Goal: Communication & Community: Answer question/provide support

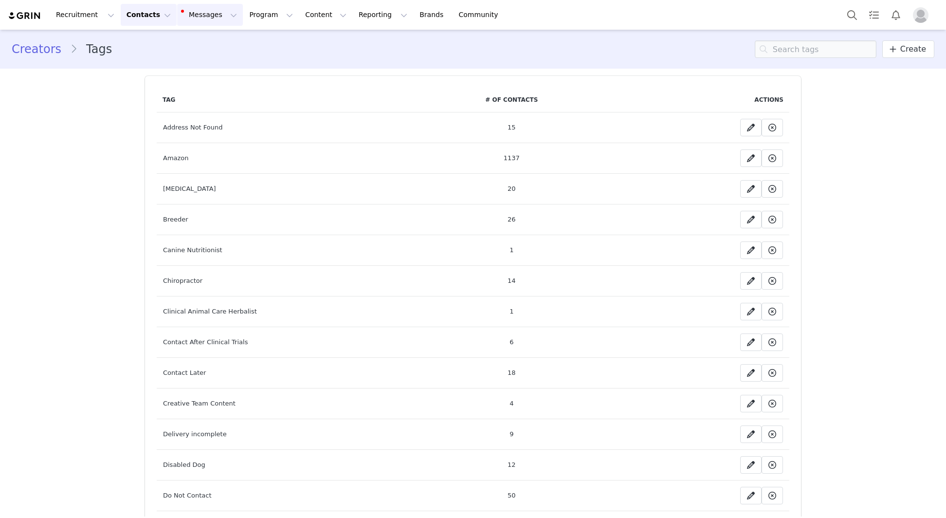
click at [177, 22] on button "Messages Messages" at bounding box center [210, 15] width 66 height 22
click at [200, 66] on span "17" at bounding box center [202, 61] width 14 height 9
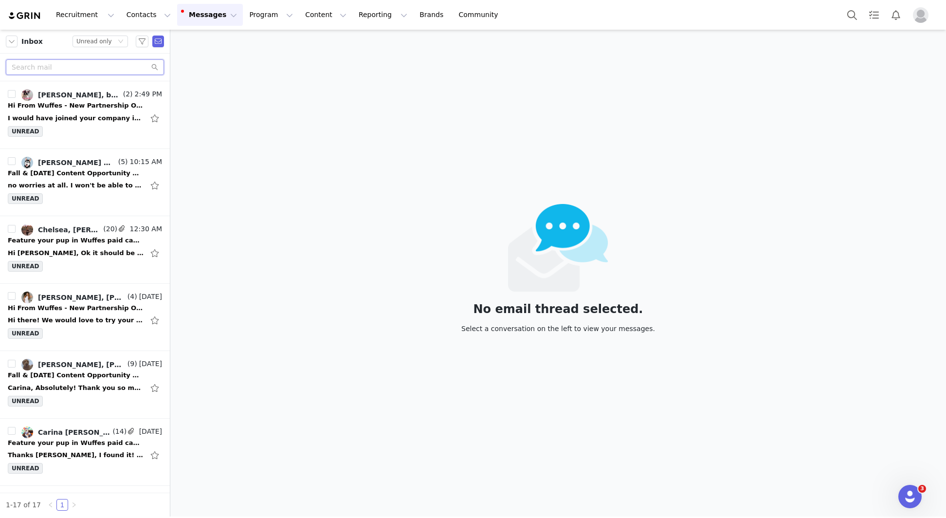
click at [99, 68] on input "text" at bounding box center [85, 67] width 158 height 16
paste input "moosesgoldentails"
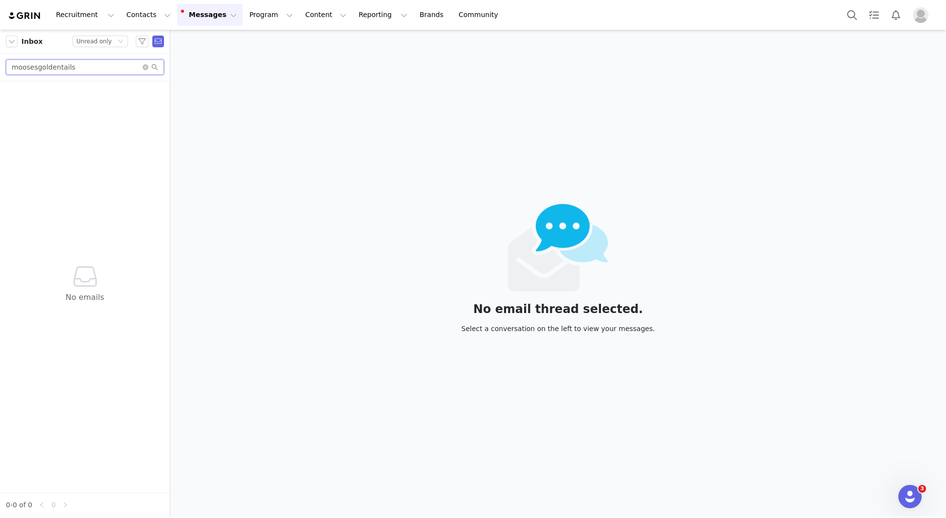
click at [139, 62] on input "moosesgoldentails" at bounding box center [85, 67] width 158 height 16
click at [138, 65] on input "moosesgoldentails" at bounding box center [85, 67] width 158 height 16
paste input "Taylor"
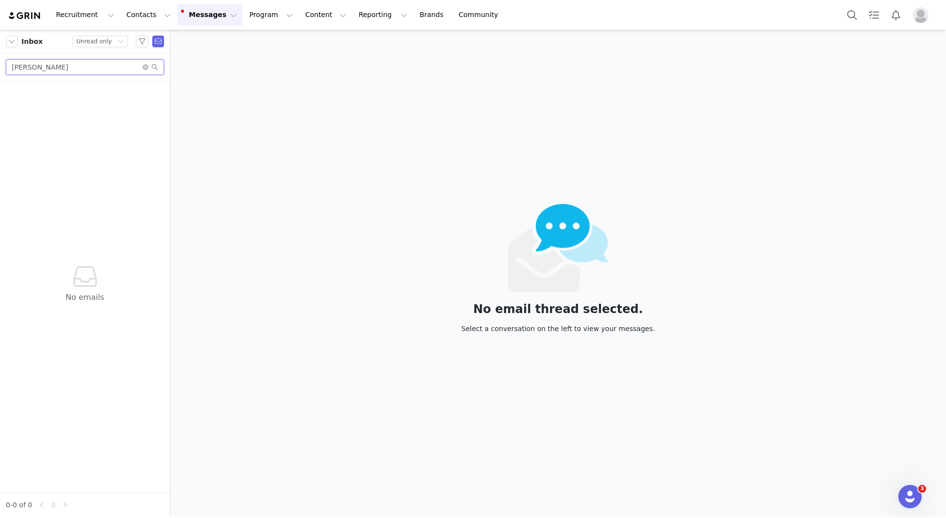
type input "Taylor"
click at [82, 32] on div "Inbox Status Unread only" at bounding box center [85, 42] width 170 height 24
click at [82, 38] on div "Unread only" at bounding box center [94, 41] width 36 height 11
click at [91, 53] on li "All threads" at bounding box center [100, 59] width 55 height 16
click at [74, 66] on input "Taylor" at bounding box center [85, 67] width 158 height 16
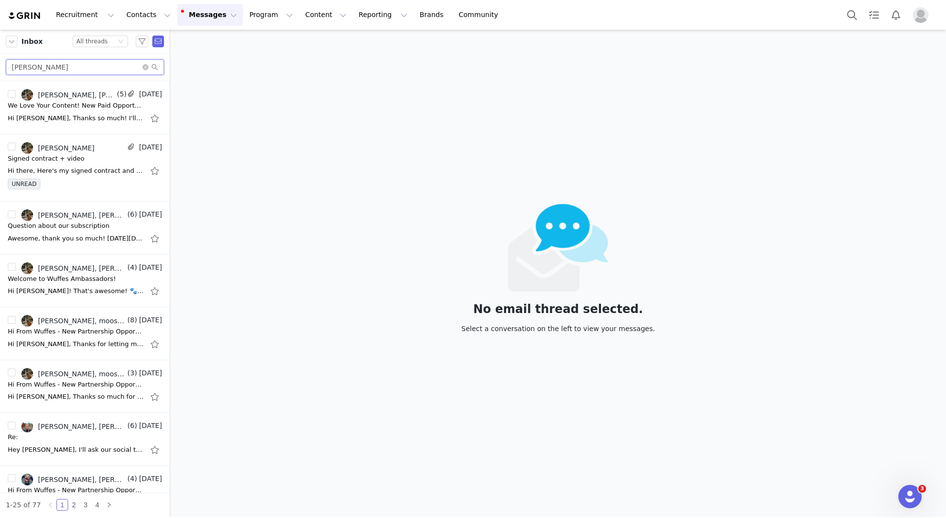
click at [69, 70] on input "Taylor" at bounding box center [85, 67] width 158 height 16
click at [82, 113] on div "Hi Taylor, Thanks so much! I'll double-check with the team to make sure the whi…" at bounding box center [76, 118] width 136 height 10
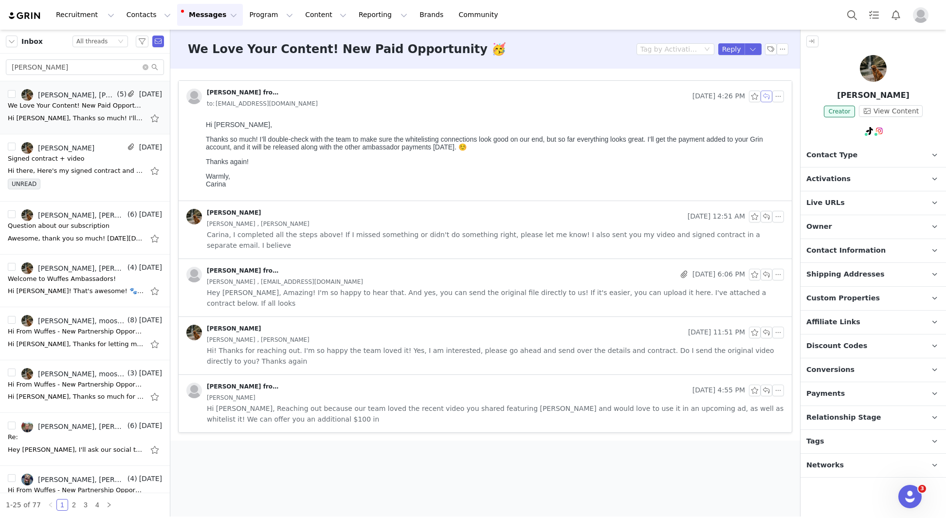
click at [767, 96] on button "button" at bounding box center [766, 96] width 12 height 12
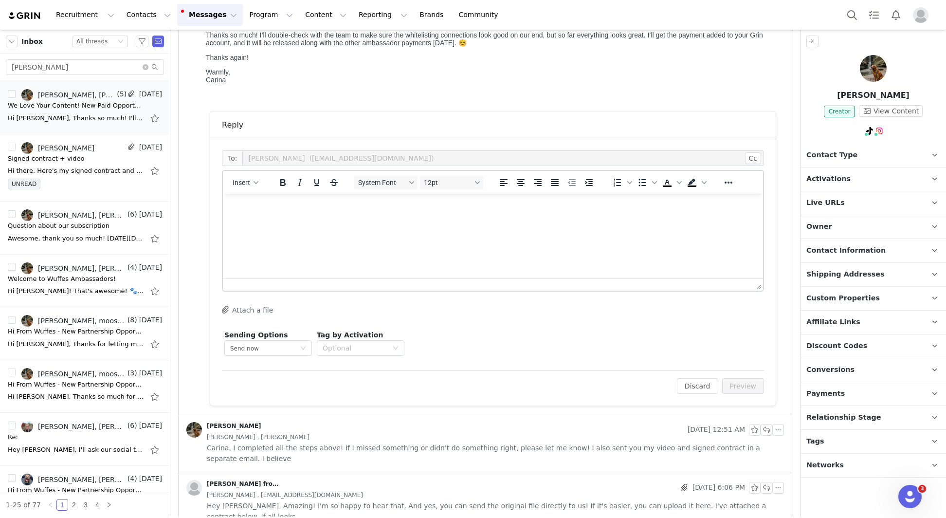
click at [309, 213] on html at bounding box center [493, 207] width 540 height 26
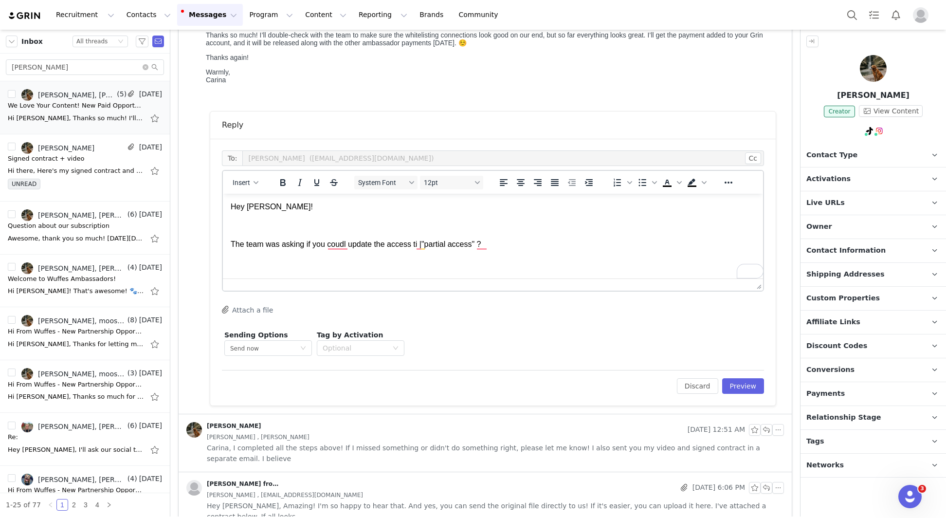
click at [390, 245] on p "The team was asking if you coudl update the access ti |"partial access" ?" at bounding box center [493, 244] width 524 height 11
click at [569, 250] on html "Hey Taylor! The team was asking if you coudl update the whitelsiting access ti …" at bounding box center [493, 226] width 540 height 64
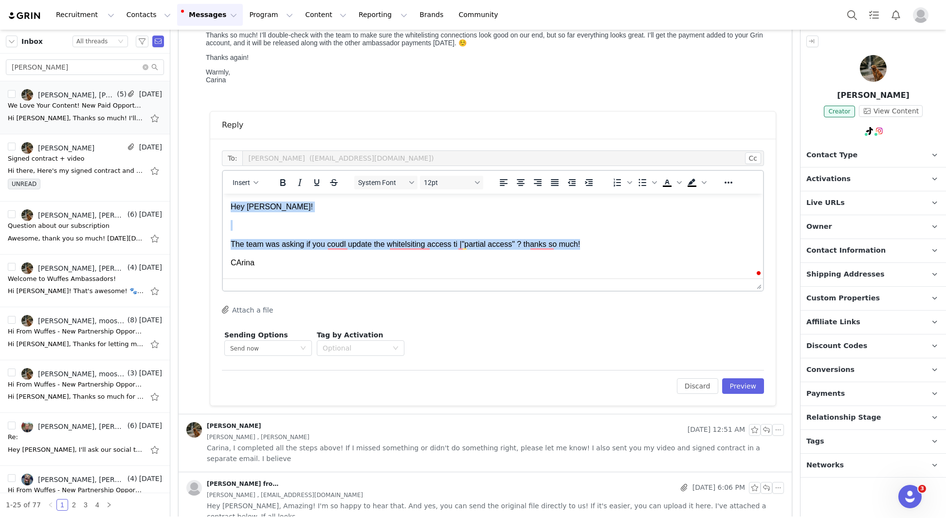
copy body "Hey Taylor! The team was asking if you coudl update the whitelsiting access ti …"
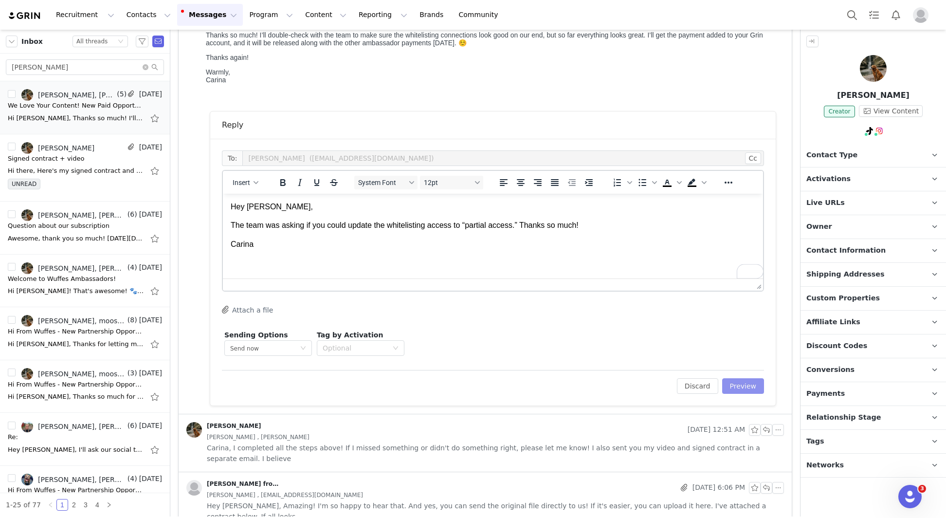
click at [748, 381] on button "Preview" at bounding box center [743, 386] width 42 height 16
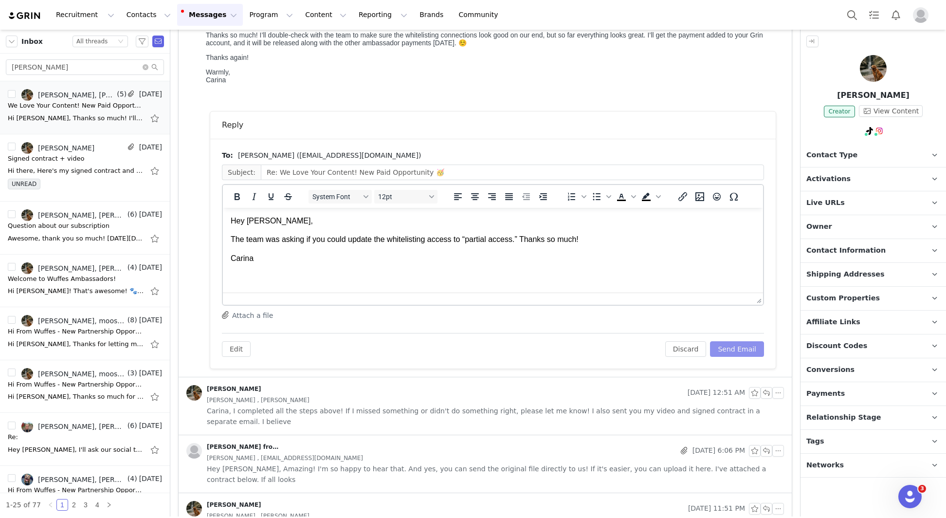
click at [740, 344] on button "Send Email" at bounding box center [737, 349] width 54 height 16
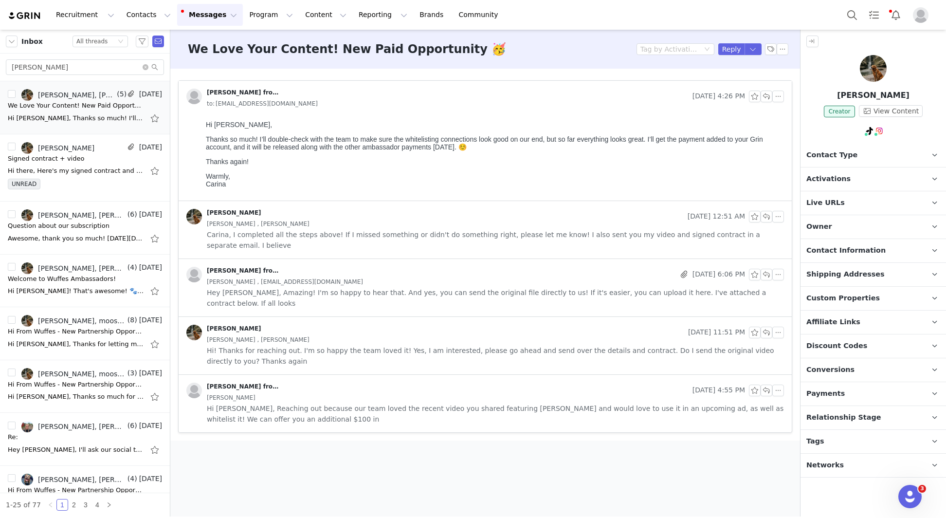
click at [57, 77] on div "Taylor" at bounding box center [85, 68] width 170 height 28
click at [54, 70] on input "Taylor" at bounding box center [85, 67] width 158 height 16
type input "[PERSON_NAME]"
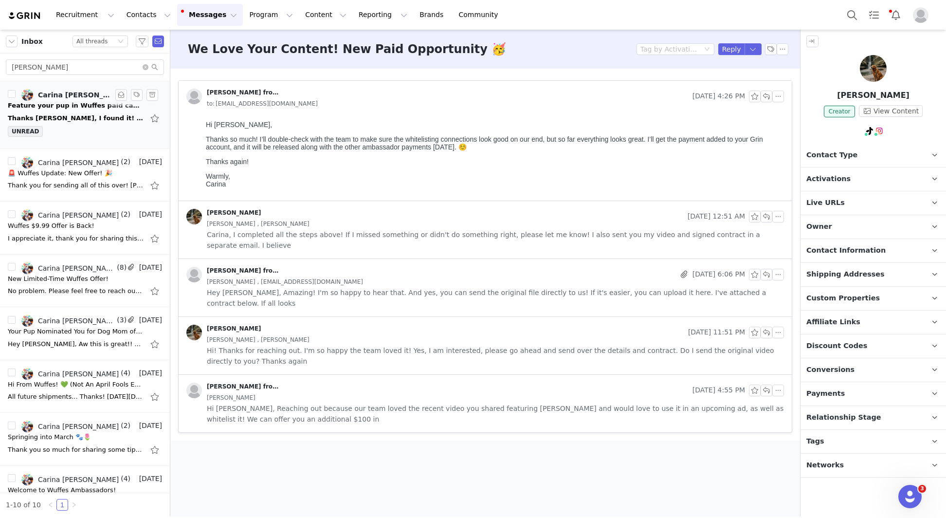
click at [104, 127] on div "UNREAD" at bounding box center [85, 133] width 154 height 15
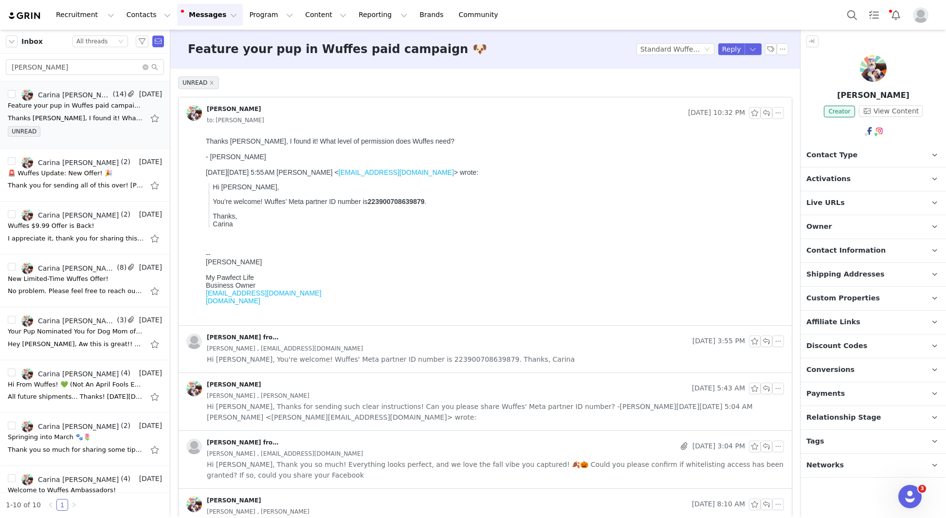
drag, startPoint x: 287, startPoint y: 308, endPoint x: 194, endPoint y: 125, distance: 205.1
click at [202, 133] on html "Thanks Carina, I found it! What level of permission does Wuffes need? - Carrie …" at bounding box center [493, 229] width 582 height 192
copy body "Thanks Carina, I found it! What level of permission does Wuffes need? - Carrie …"
click at [764, 110] on button "button" at bounding box center [766, 113] width 12 height 12
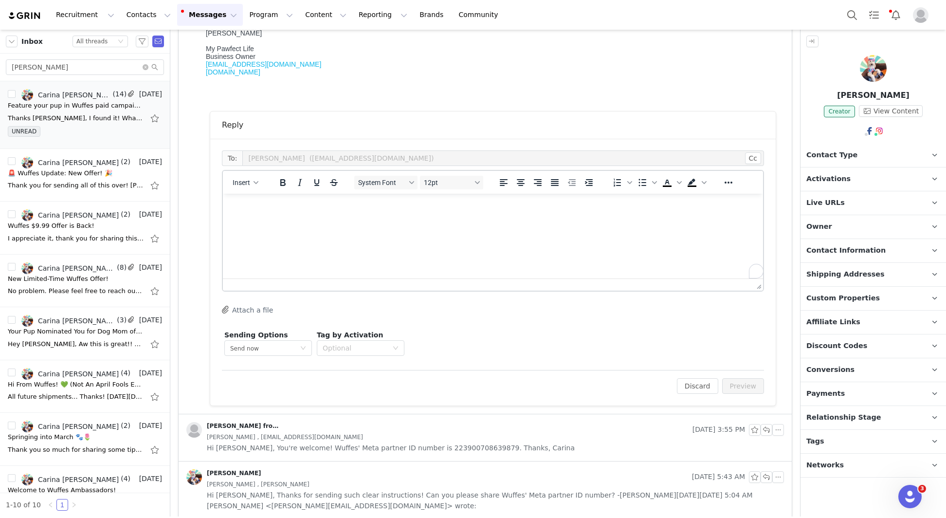
click at [344, 220] on html at bounding box center [493, 207] width 540 height 26
click at [755, 389] on button "Preview" at bounding box center [743, 386] width 42 height 16
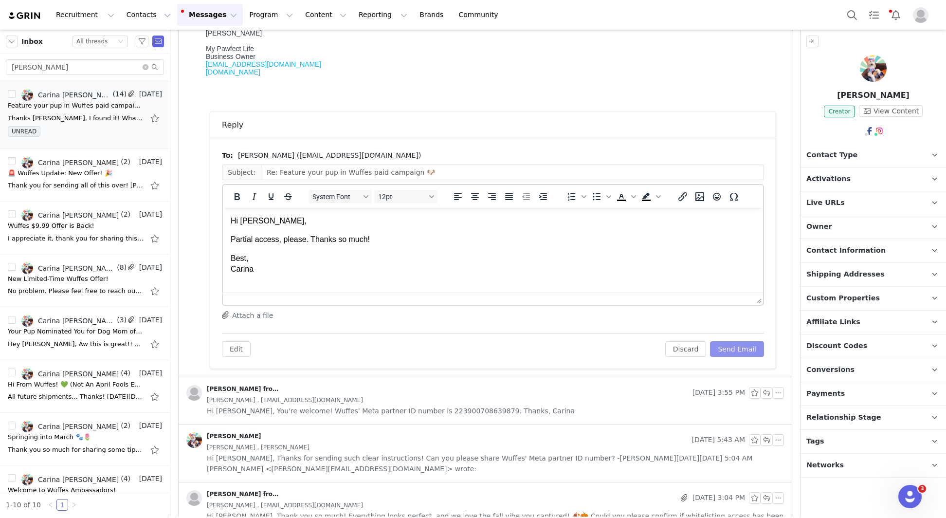
click at [734, 345] on button "Send Email" at bounding box center [737, 349] width 54 height 16
